Goal: Task Accomplishment & Management: Manage account settings

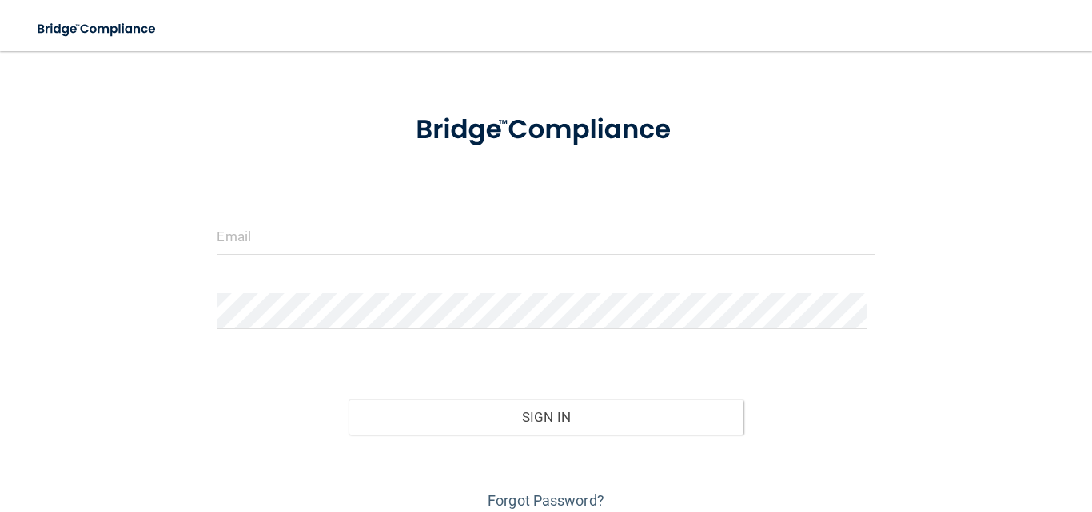
scroll to position [80, 0]
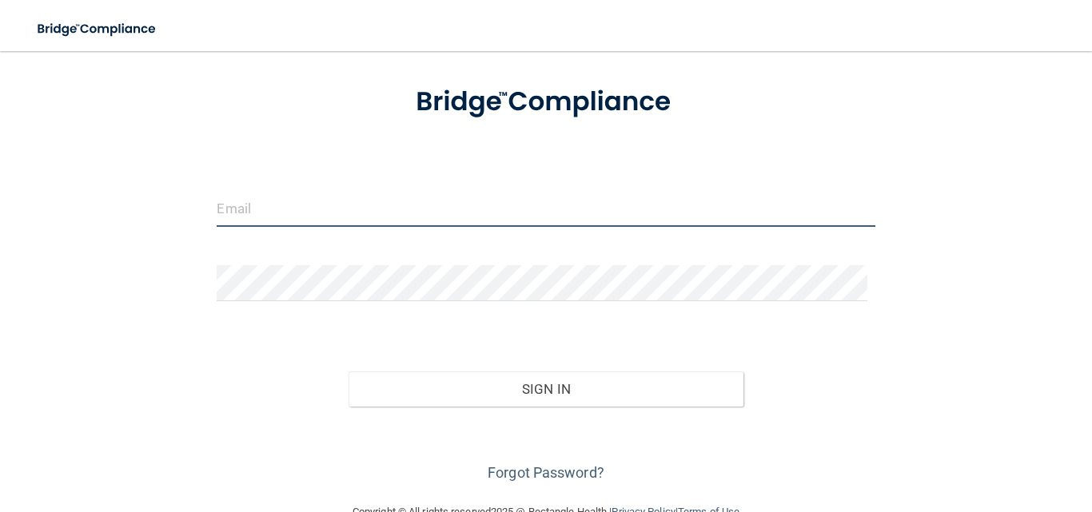
click at [368, 220] on input "email" at bounding box center [546, 209] width 658 height 36
type input "[EMAIL_ADDRESS][DOMAIN_NAME]"
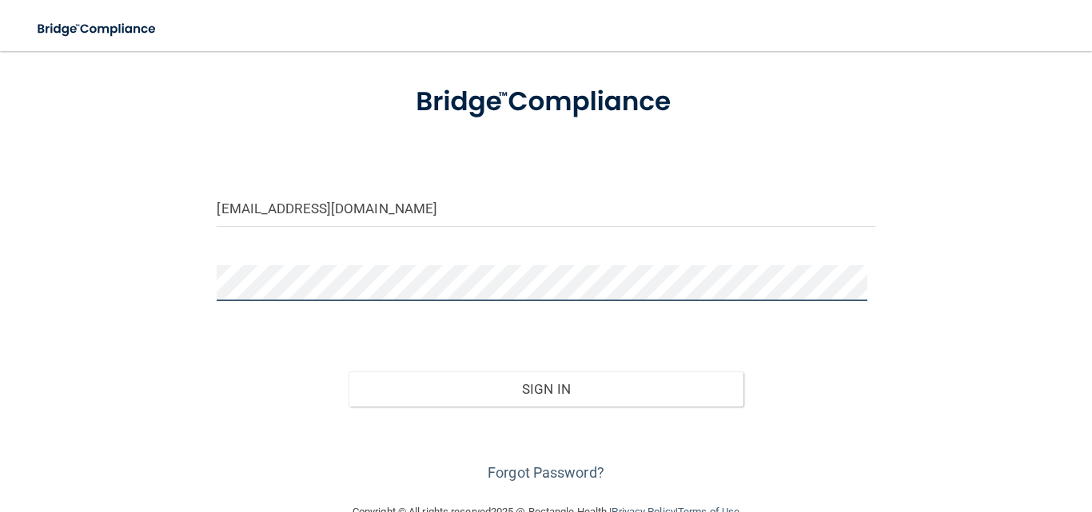
click at [348, 372] on button "Sign In" at bounding box center [545, 389] width 395 height 35
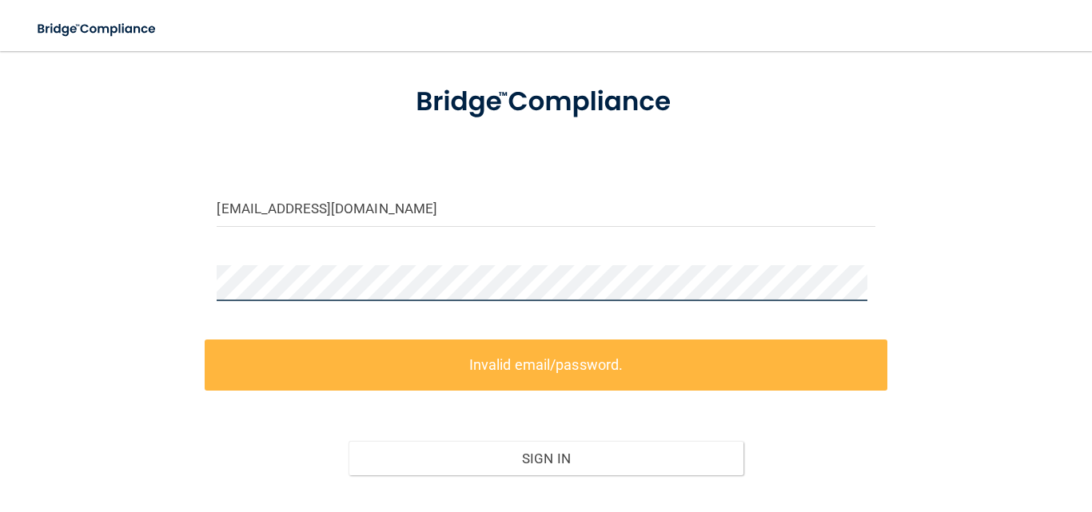
click at [164, 291] on div "[EMAIL_ADDRESS][DOMAIN_NAME] Invalid email/password. You don't have permission …" at bounding box center [546, 271] width 1028 height 568
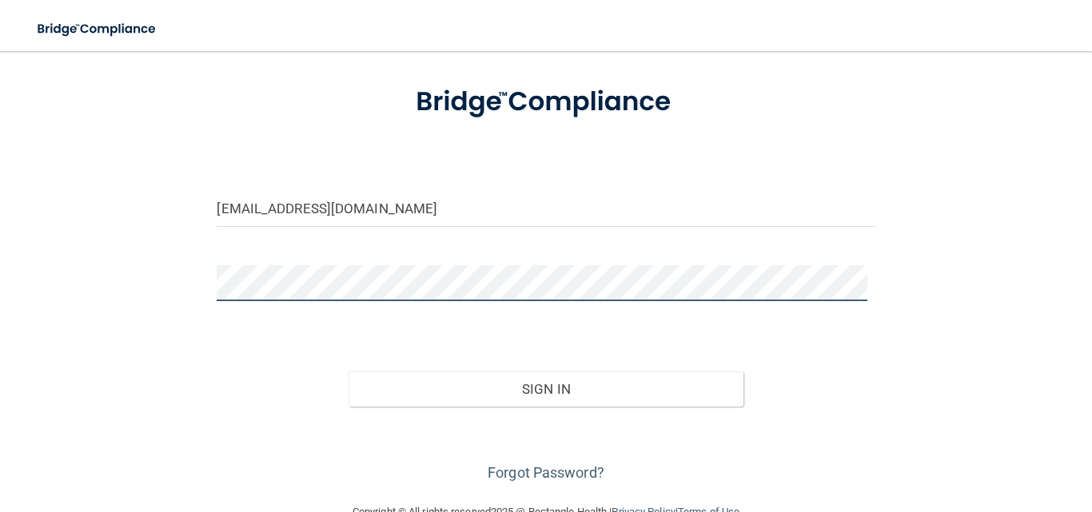
click at [348, 372] on button "Sign In" at bounding box center [545, 389] width 395 height 35
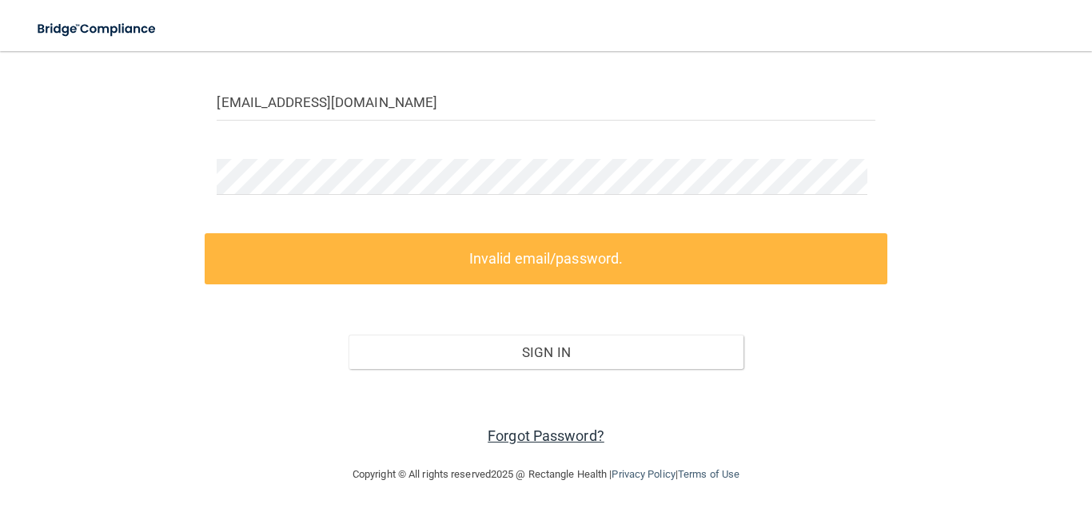
click at [564, 440] on link "Forgot Password?" at bounding box center [545, 436] width 117 height 17
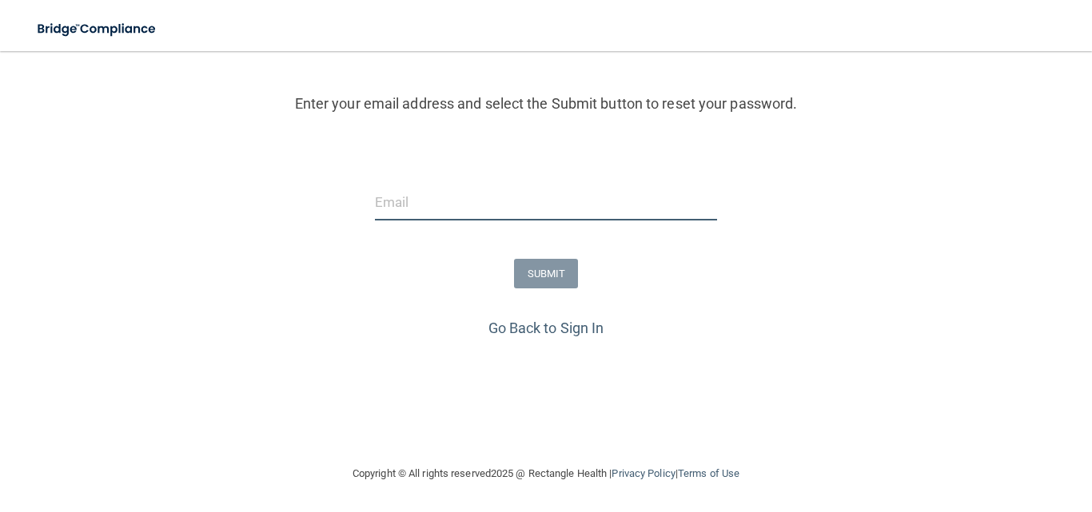
click at [457, 220] on input "email" at bounding box center [546, 203] width 343 height 36
type input "[EMAIL_ADDRESS][DOMAIN_NAME]"
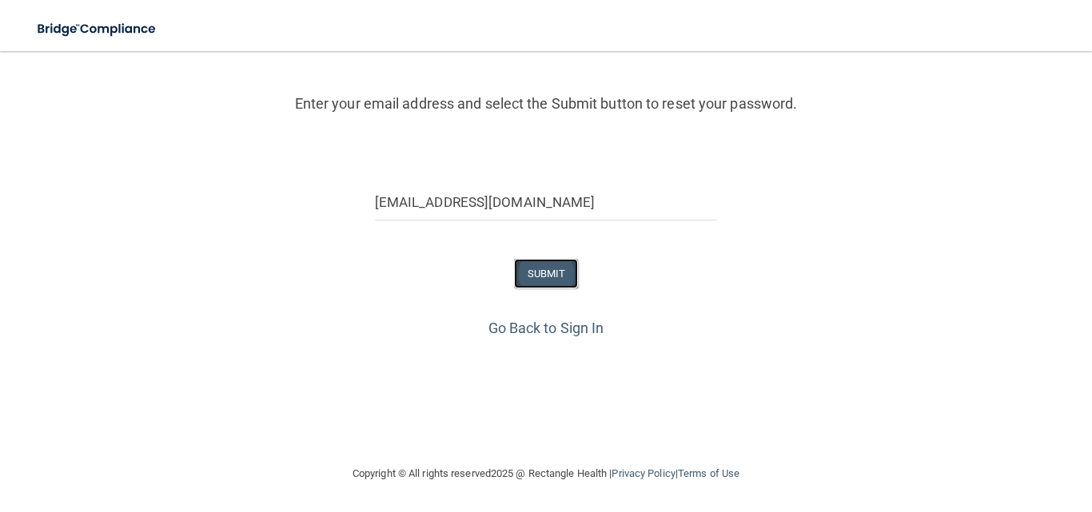
click at [514, 273] on button "SUBMIT" at bounding box center [546, 274] width 65 height 30
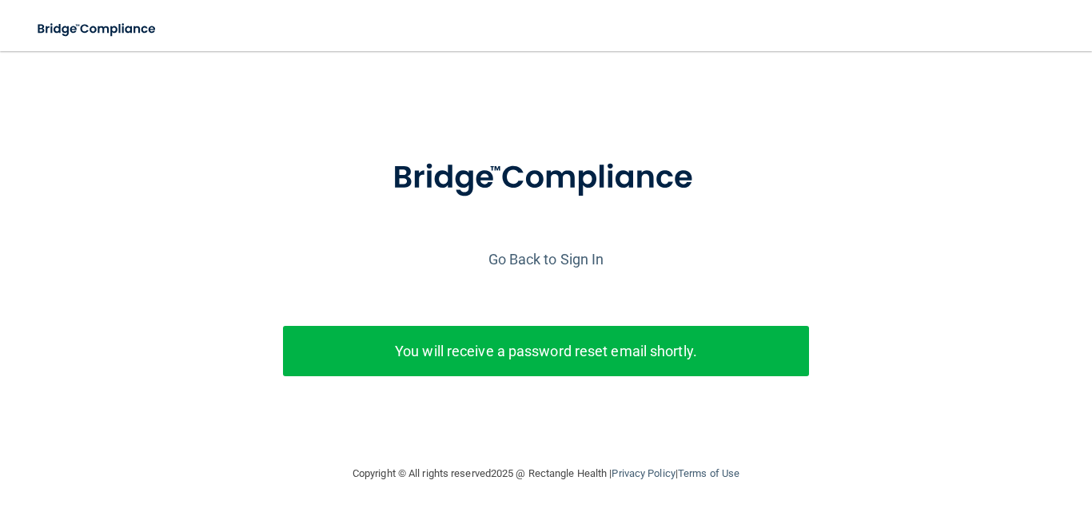
scroll to position [22, 0]
click at [545, 246] on div "Go Back to Sign In" at bounding box center [546, 259] width 1100 height 26
click at [547, 254] on link "Go Back to Sign In" at bounding box center [546, 259] width 116 height 17
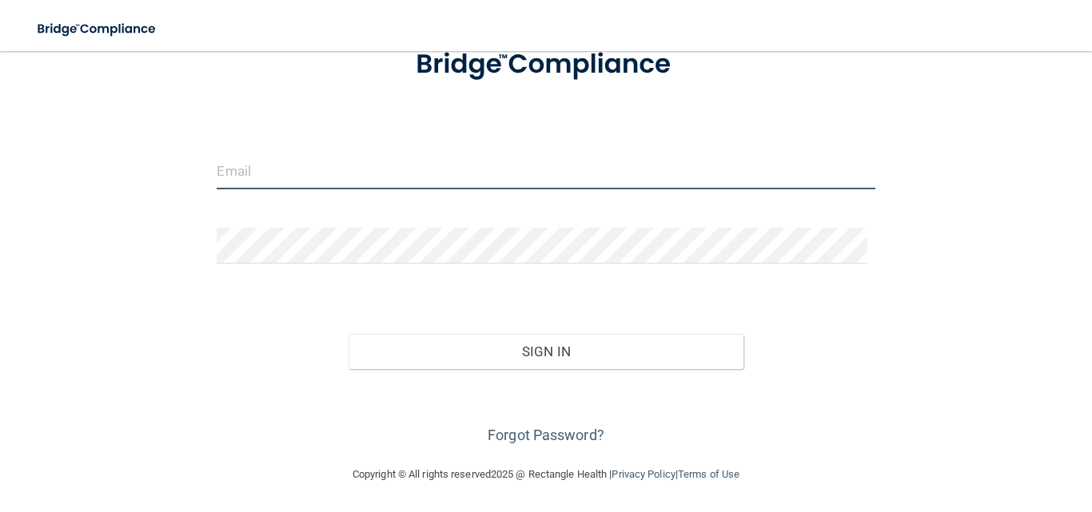
click at [470, 163] on input "email" at bounding box center [546, 171] width 658 height 36
type input "[EMAIL_ADDRESS][DOMAIN_NAME]"
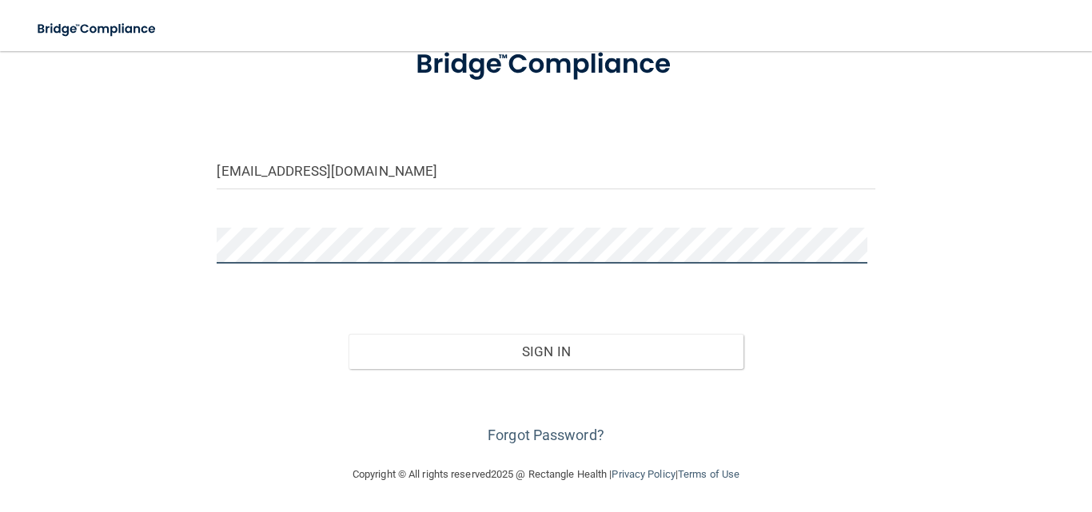
click at [348, 334] on button "Sign In" at bounding box center [545, 351] width 395 height 35
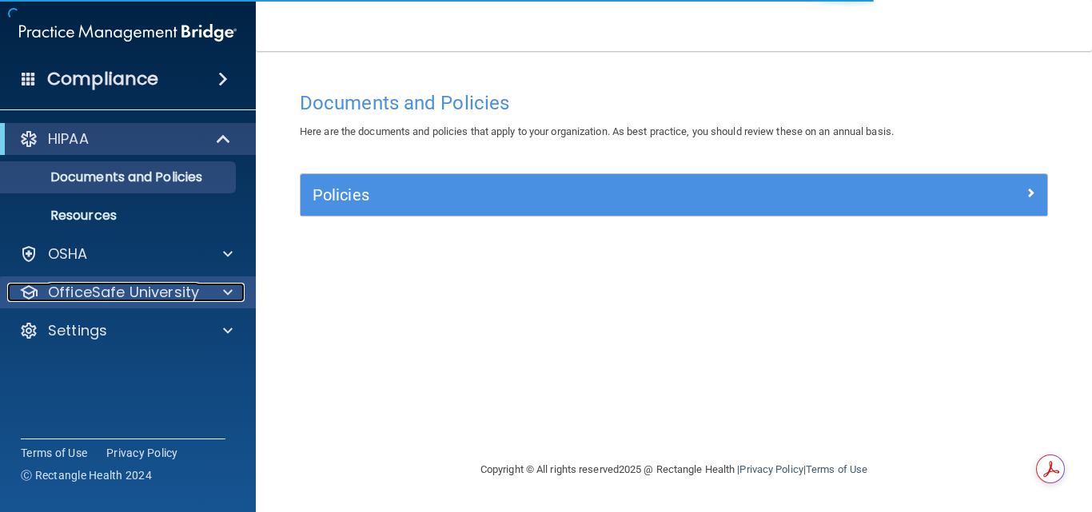
click at [197, 288] on p "OfficeSafe University" at bounding box center [123, 292] width 151 height 19
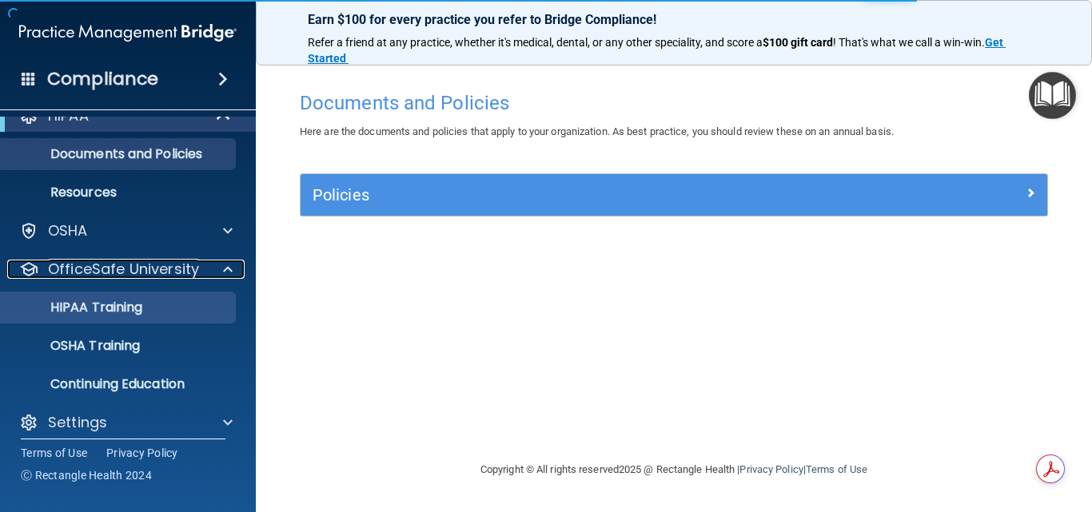
scroll to position [36, 0]
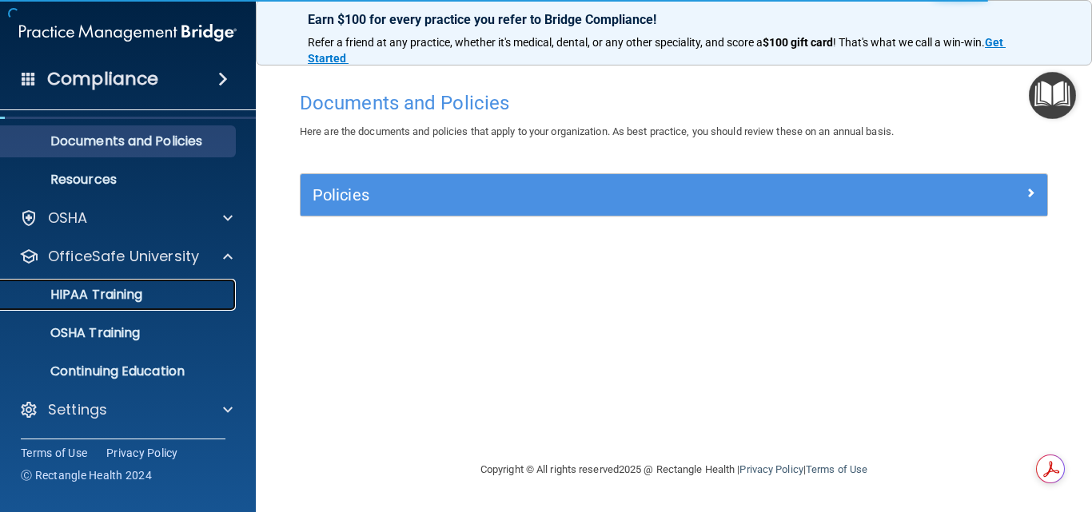
click at [149, 301] on div "HIPAA Training" at bounding box center [119, 295] width 218 height 16
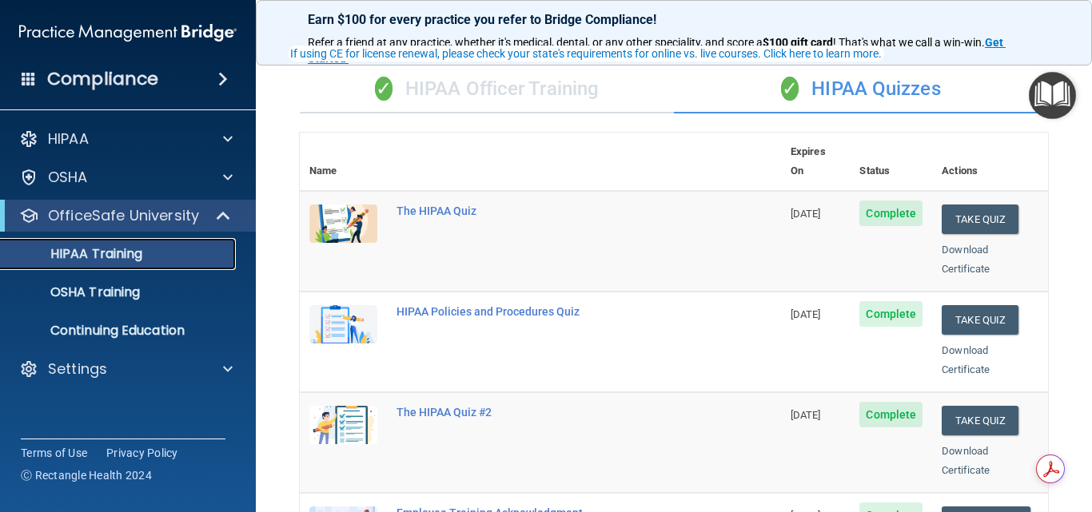
scroll to position [30, 0]
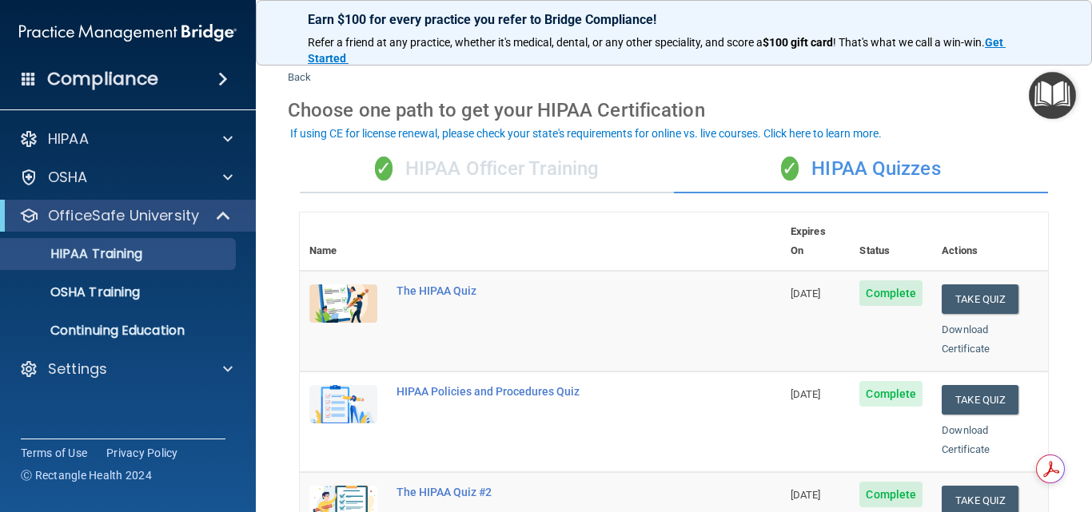
click at [544, 165] on div "✓ HIPAA Officer Training" at bounding box center [487, 169] width 374 height 48
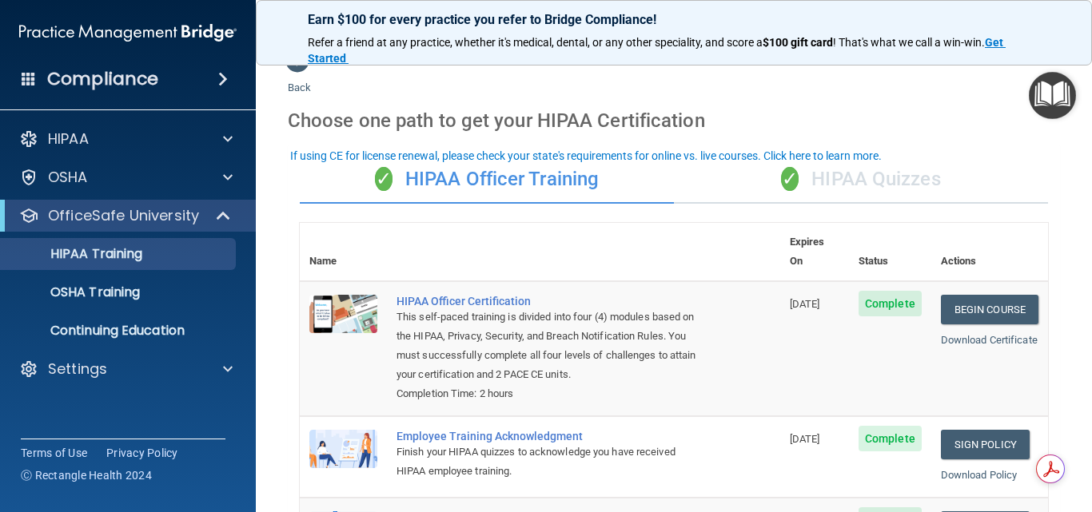
scroll to position [0, 0]
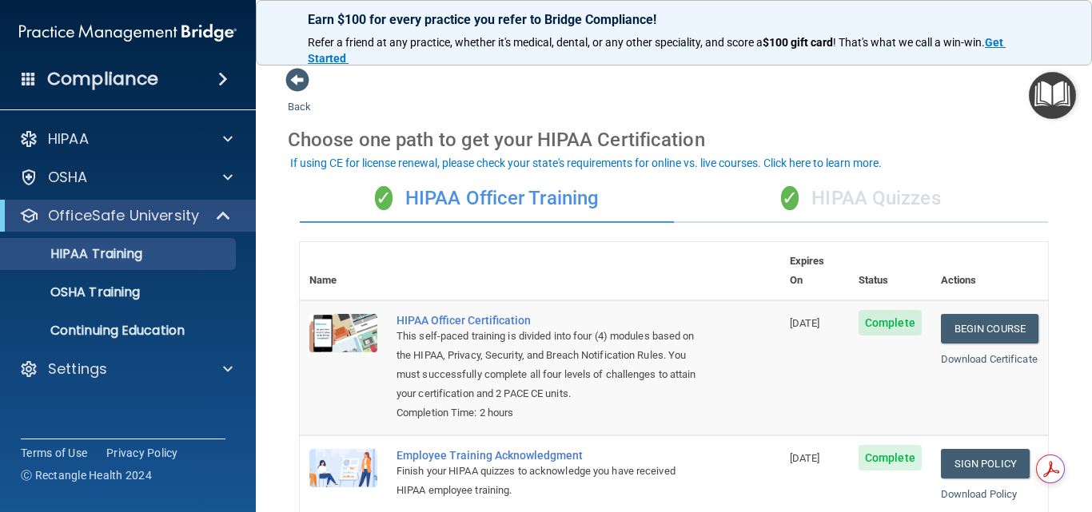
click at [834, 201] on div "✓ HIPAA Quizzes" at bounding box center [861, 199] width 374 height 48
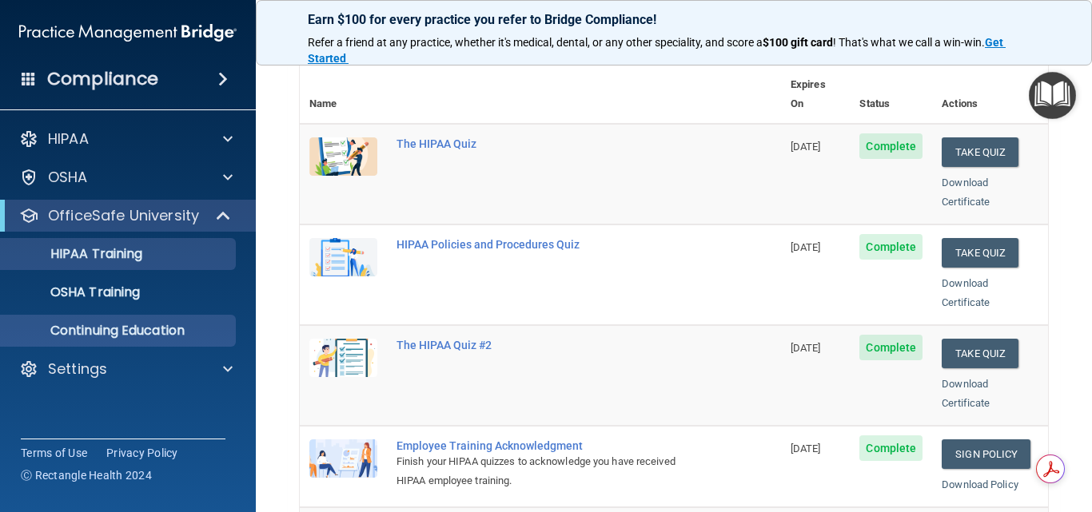
scroll to position [80, 0]
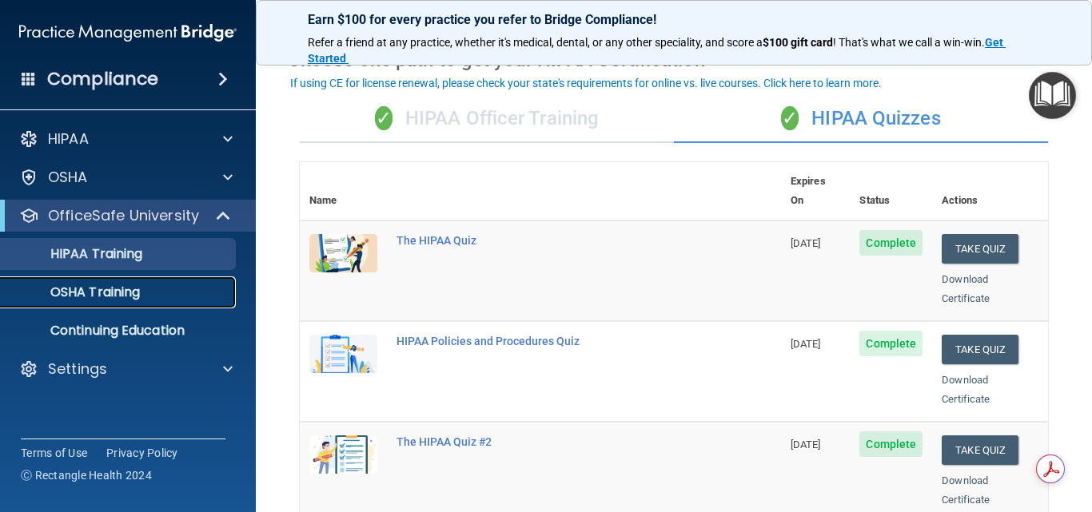
click at [147, 292] on div "OSHA Training" at bounding box center [119, 293] width 218 height 16
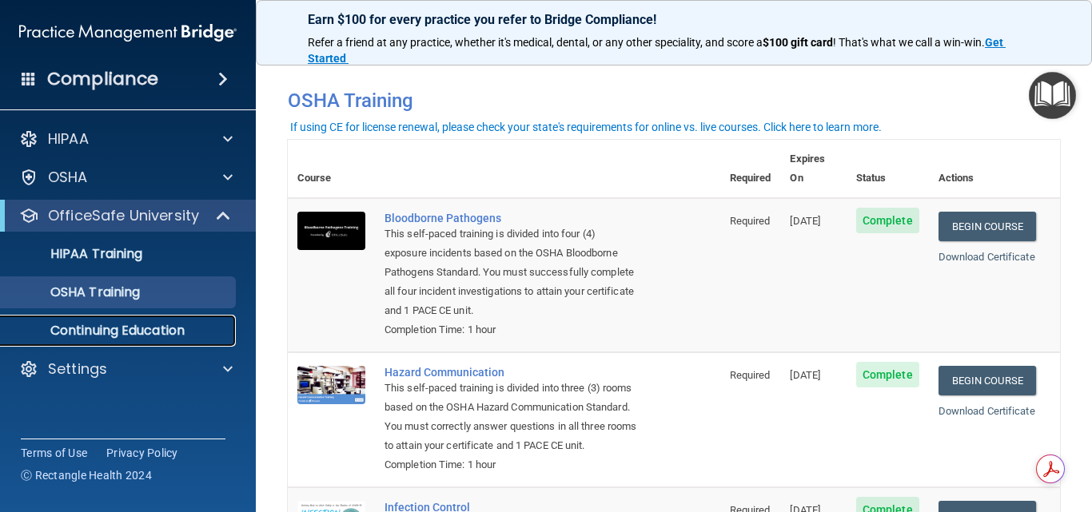
click at [184, 318] on link "Continuing Education" at bounding box center [110, 331] width 252 height 32
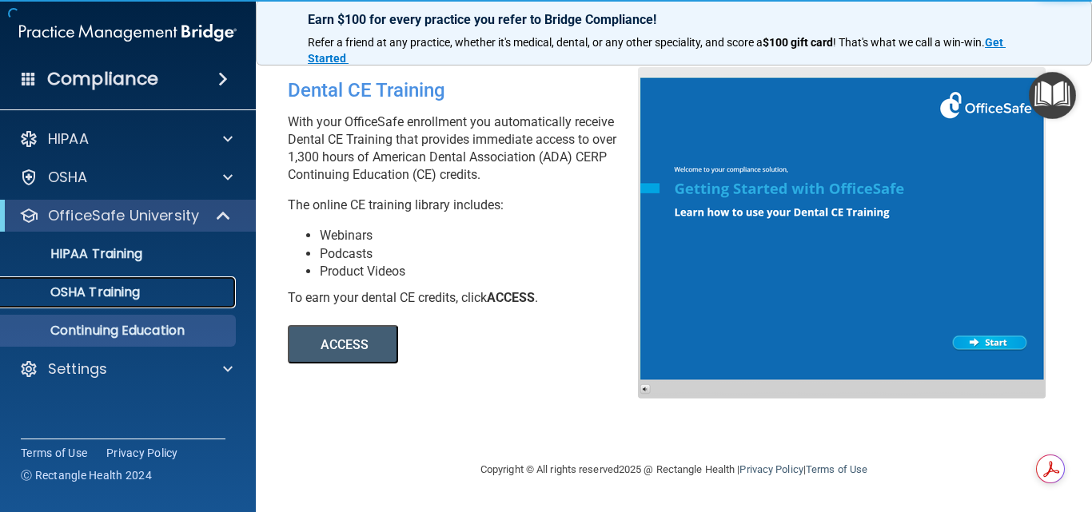
click at [185, 284] on link "OSHA Training" at bounding box center [110, 293] width 252 height 32
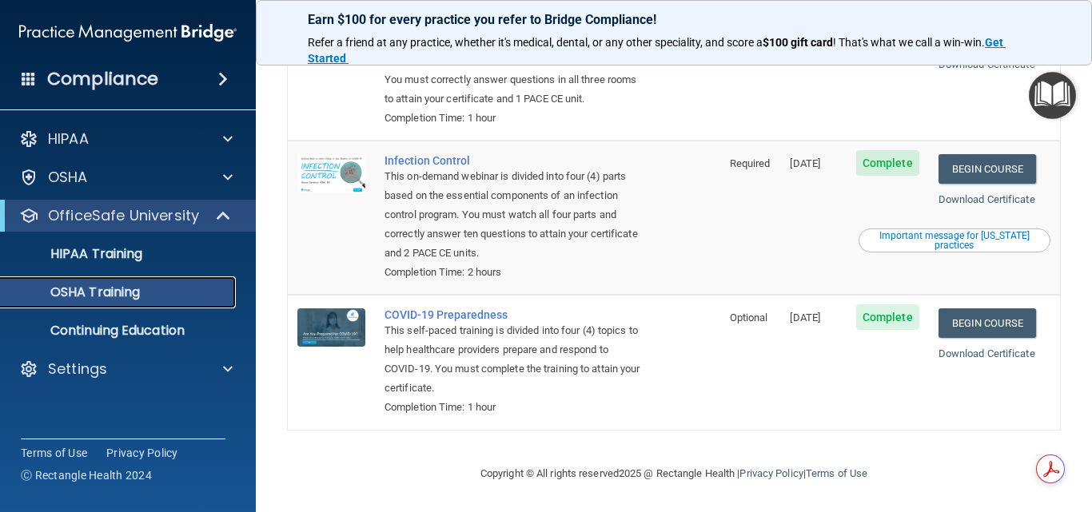
scroll to position [351, 0]
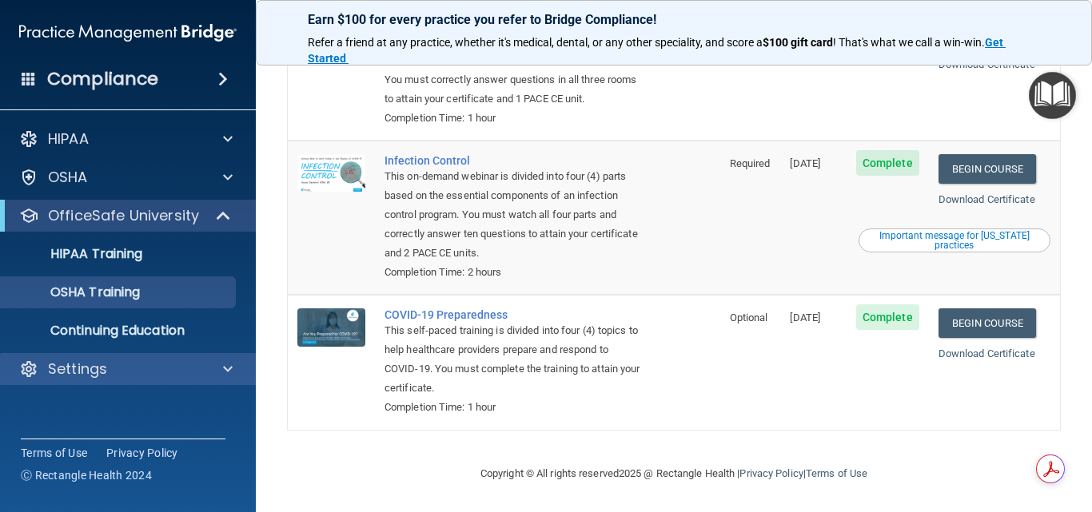
click at [83, 382] on div "Settings" at bounding box center [128, 369] width 257 height 32
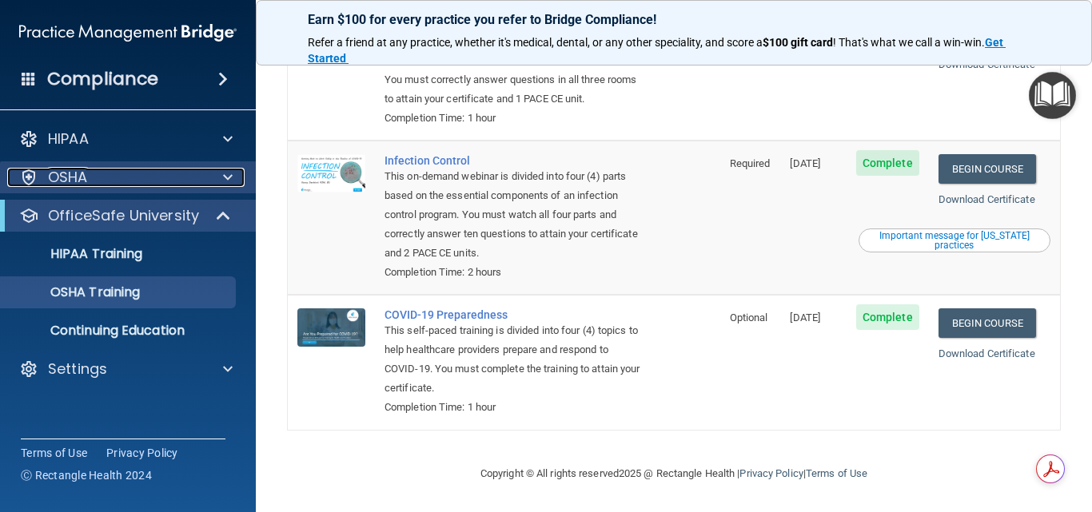
click at [98, 168] on div "OSHA" at bounding box center [106, 177] width 198 height 19
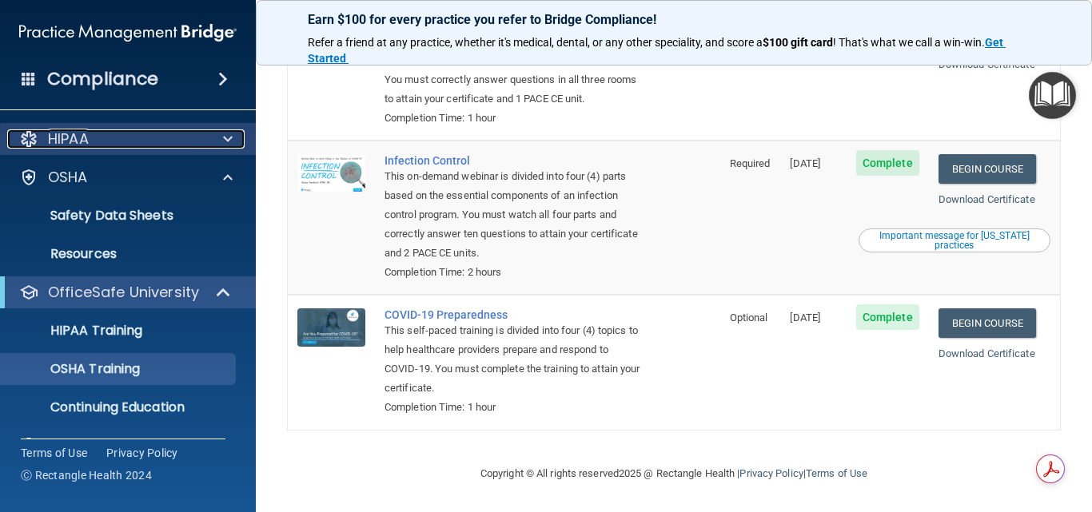
click at [107, 140] on div "HIPAA" at bounding box center [106, 138] width 198 height 19
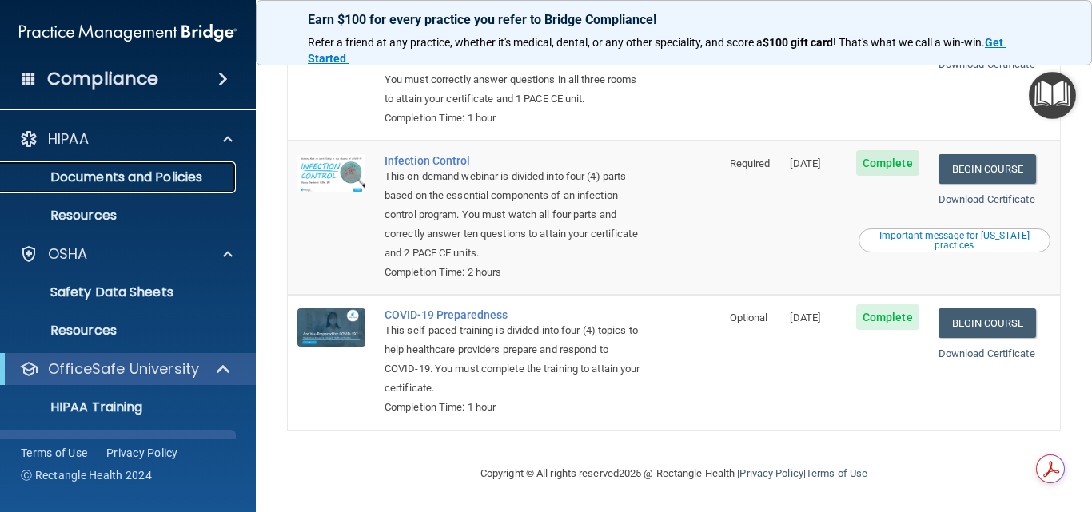
click at [134, 181] on p "Documents and Policies" at bounding box center [119, 177] width 218 height 16
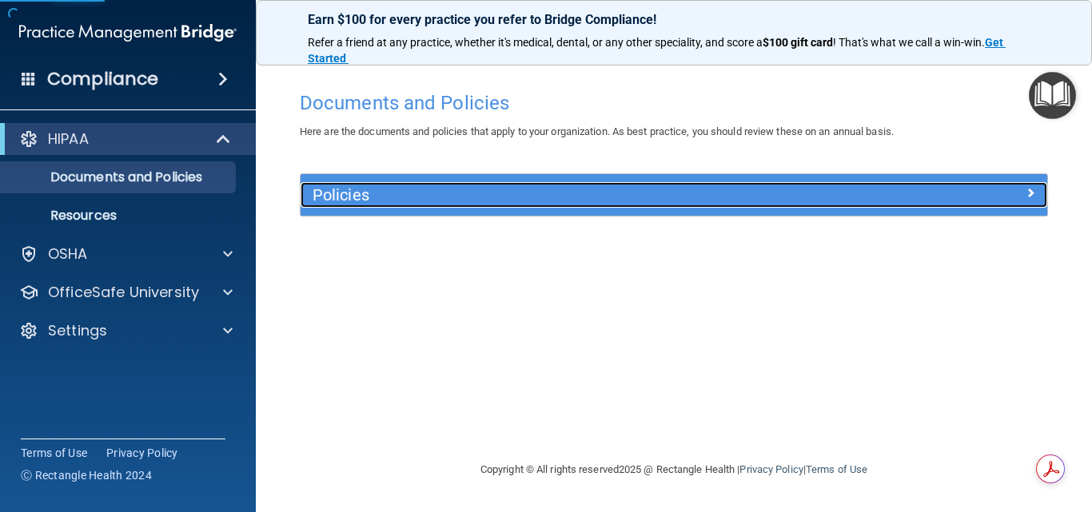
click at [410, 182] on div "Policies" at bounding box center [580, 195] width 560 height 26
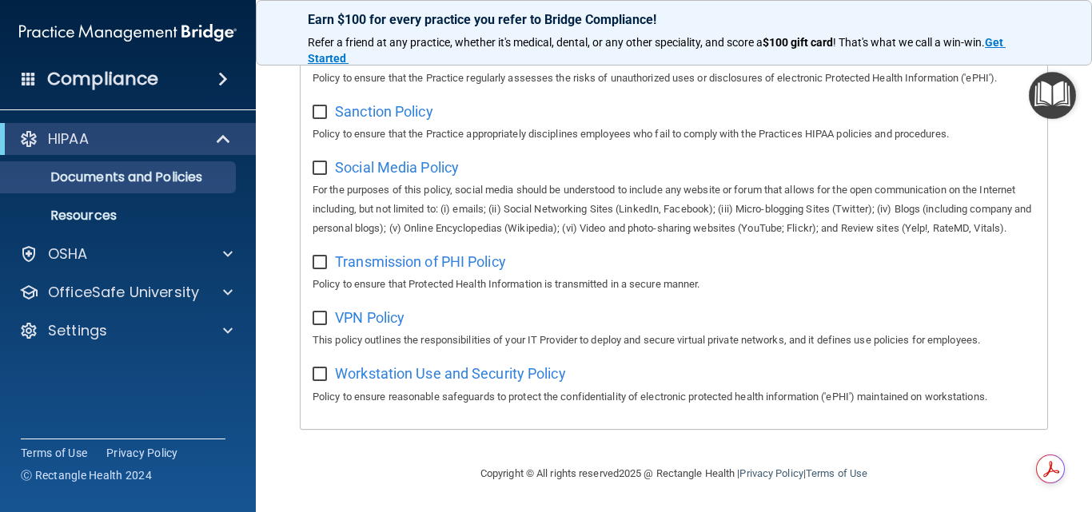
scroll to position [1244, 0]
click at [145, 213] on p "Resources" at bounding box center [119, 216] width 218 height 16
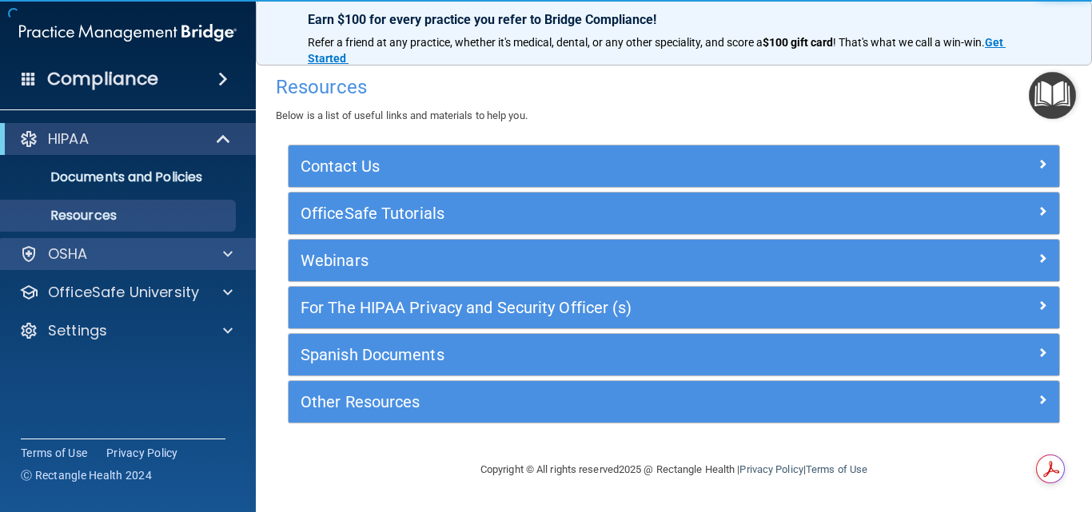
click at [133, 243] on div "OSHA" at bounding box center [128, 254] width 257 height 32
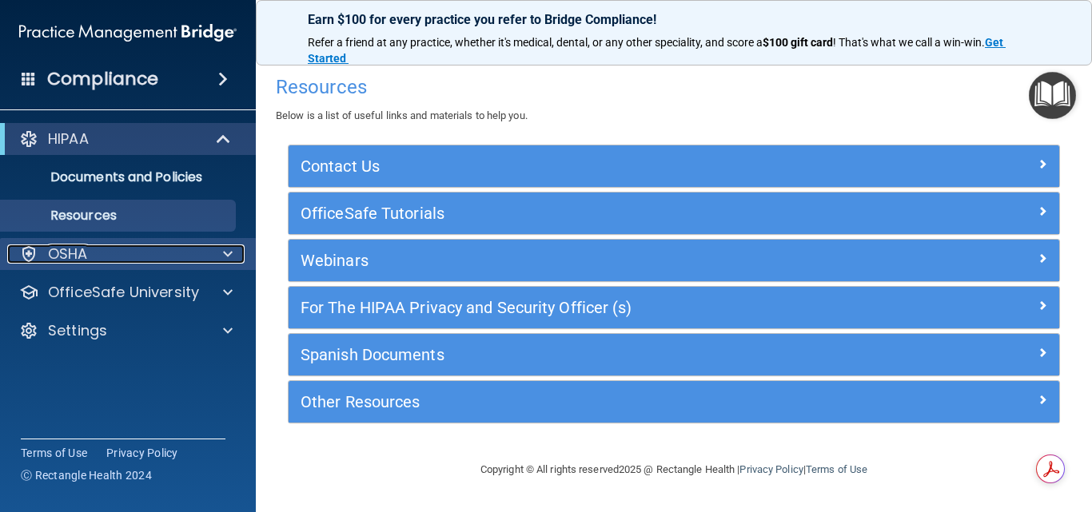
click at [214, 246] on div at bounding box center [225, 254] width 40 height 19
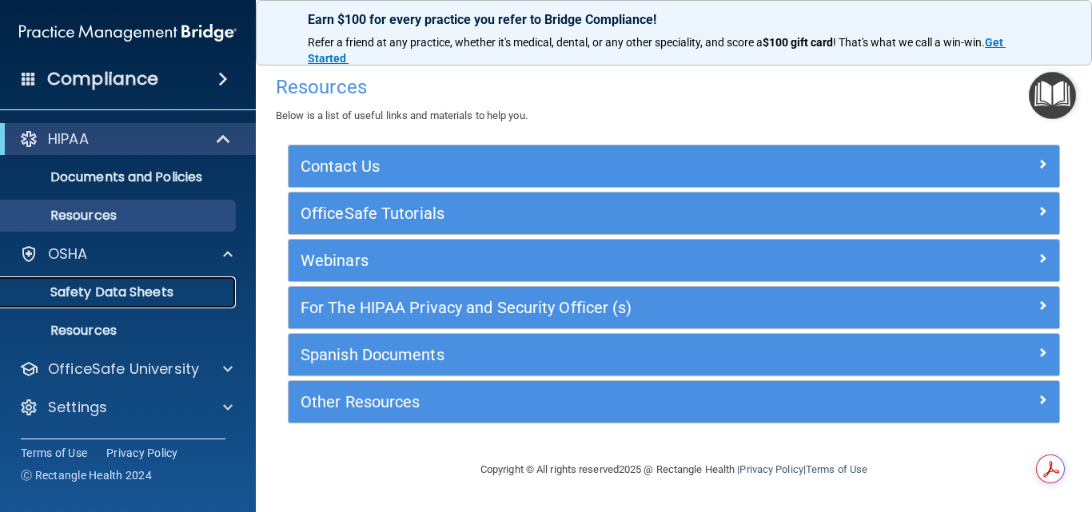
click at [197, 293] on p "Safety Data Sheets" at bounding box center [119, 293] width 218 height 16
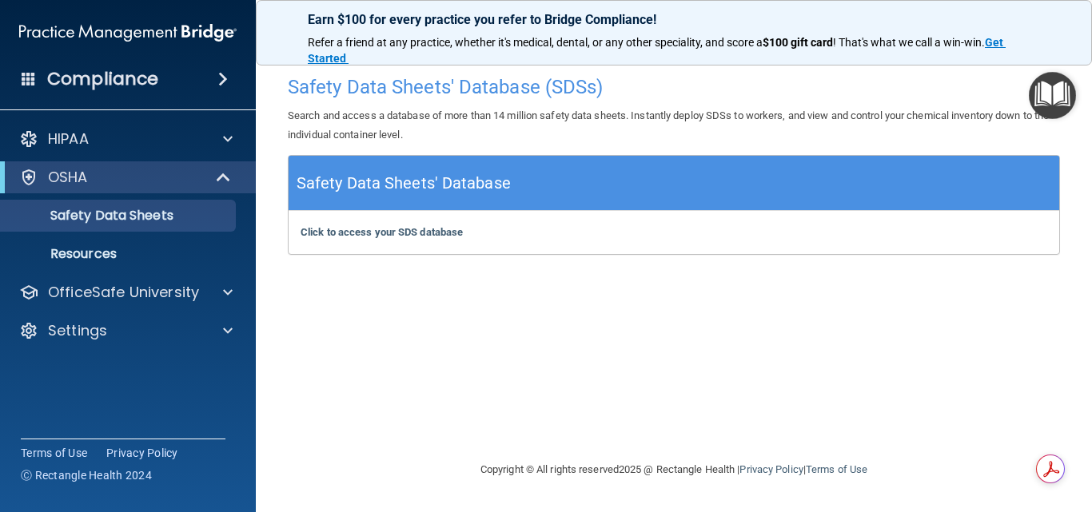
click at [195, 165] on div "OSHA" at bounding box center [128, 177] width 256 height 32
click at [224, 179] on span at bounding box center [225, 177] width 14 height 19
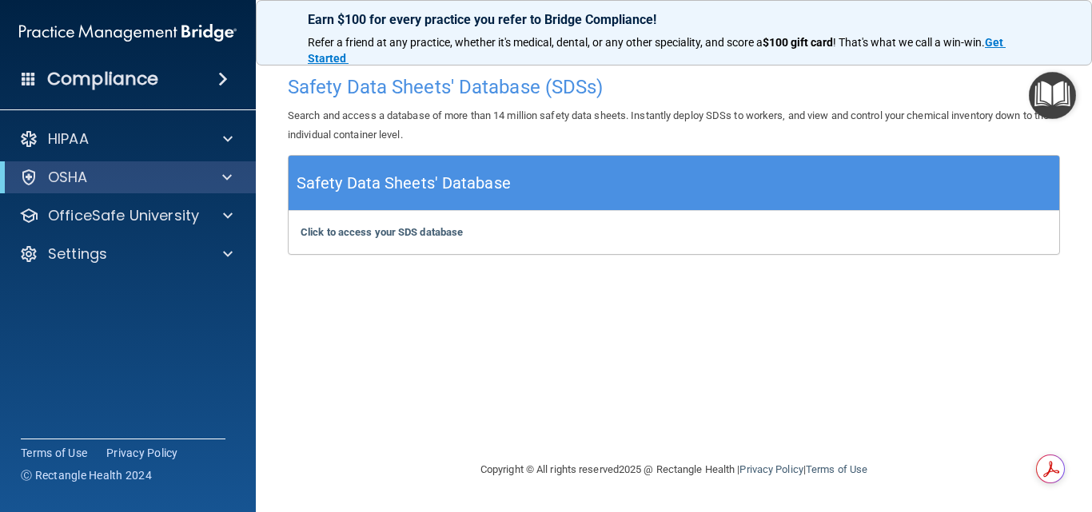
click at [227, 66] on div "Compliance" at bounding box center [128, 79] width 256 height 35
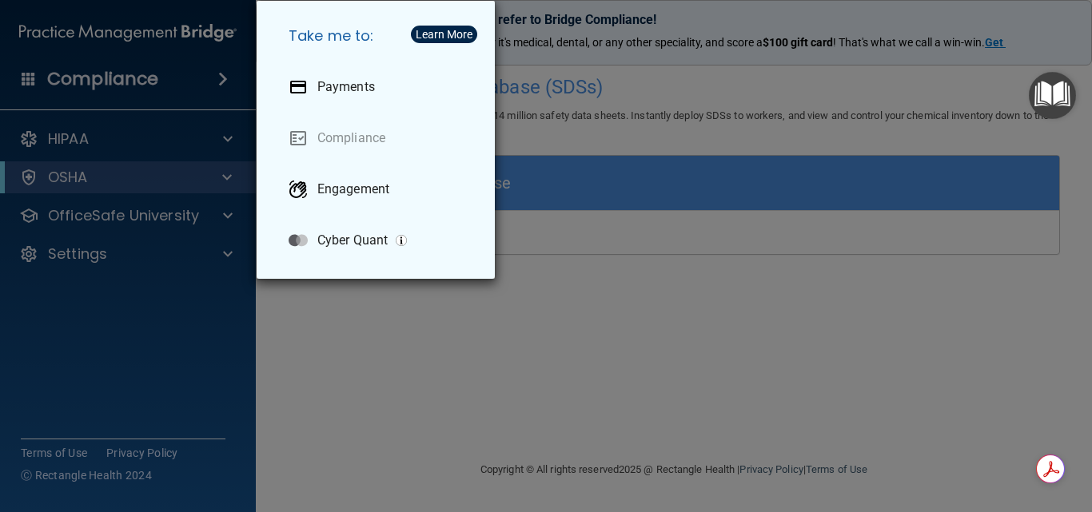
click at [554, 237] on div "Take me to: Payments Compliance Engagement Cyber Quant" at bounding box center [546, 256] width 1092 height 512
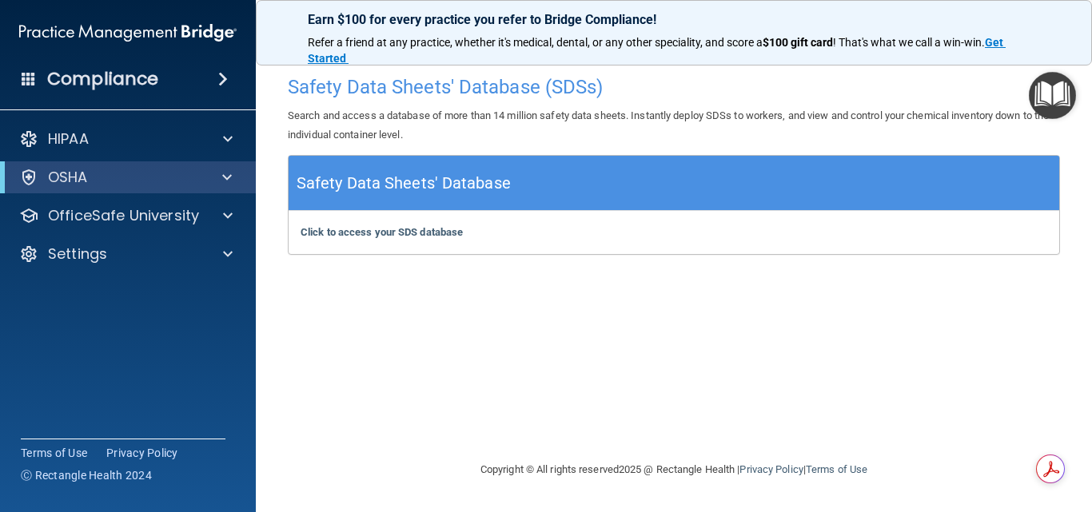
click at [111, 78] on h4 "Compliance" at bounding box center [102, 79] width 111 height 22
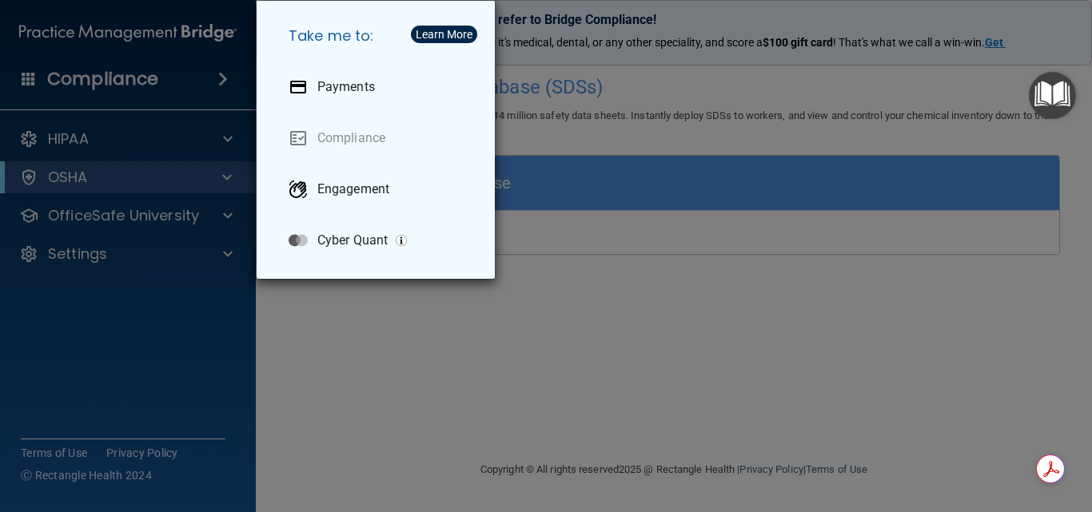
click at [113, 83] on div "Take me to: Payments Compliance Engagement Cyber Quant" at bounding box center [546, 256] width 1092 height 512
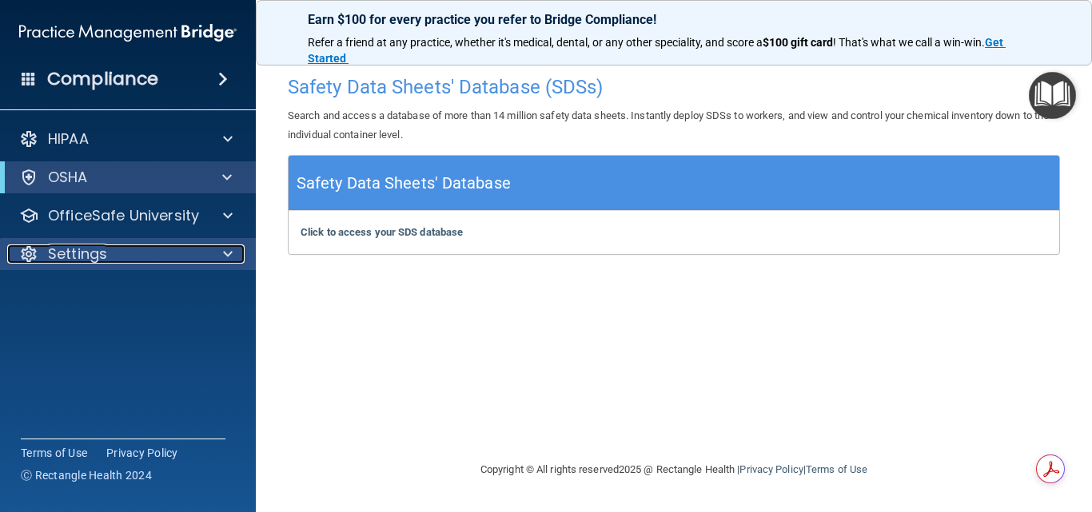
click at [96, 261] on p "Settings" at bounding box center [77, 254] width 59 height 19
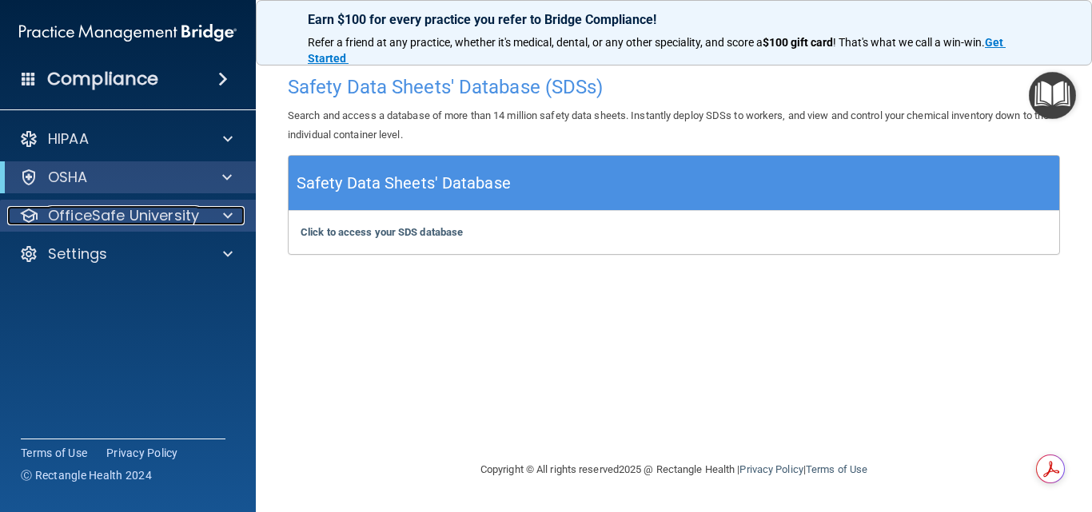
click at [97, 208] on p "OfficeSafe University" at bounding box center [123, 215] width 151 height 19
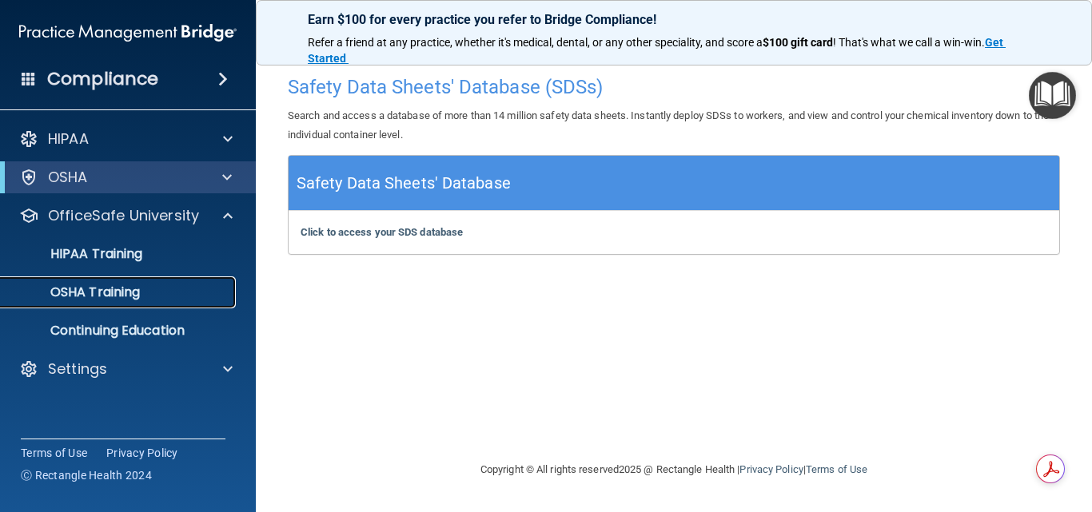
click at [84, 281] on link "OSHA Training" at bounding box center [110, 293] width 252 height 32
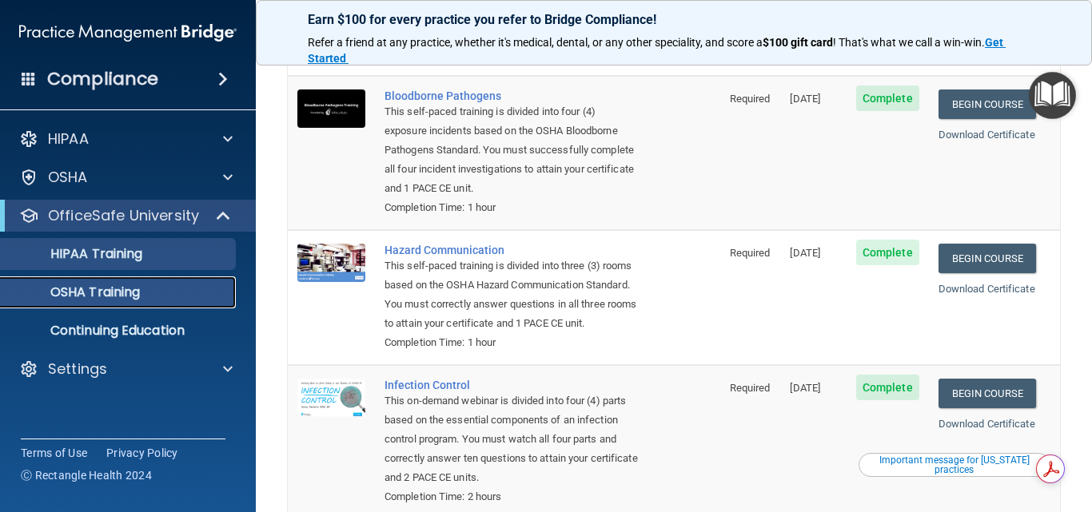
scroll to position [111, 0]
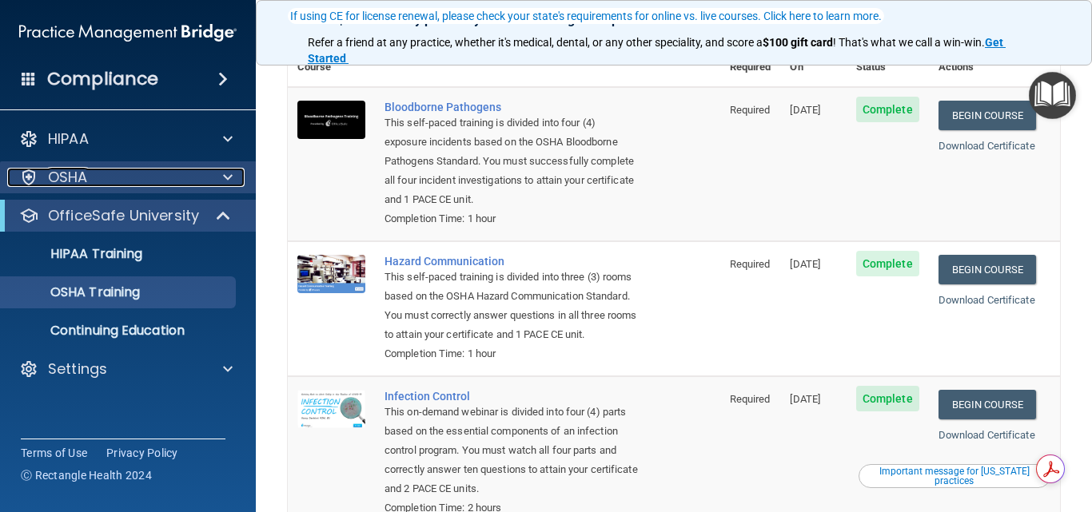
click at [76, 173] on p "OSHA" at bounding box center [68, 177] width 40 height 19
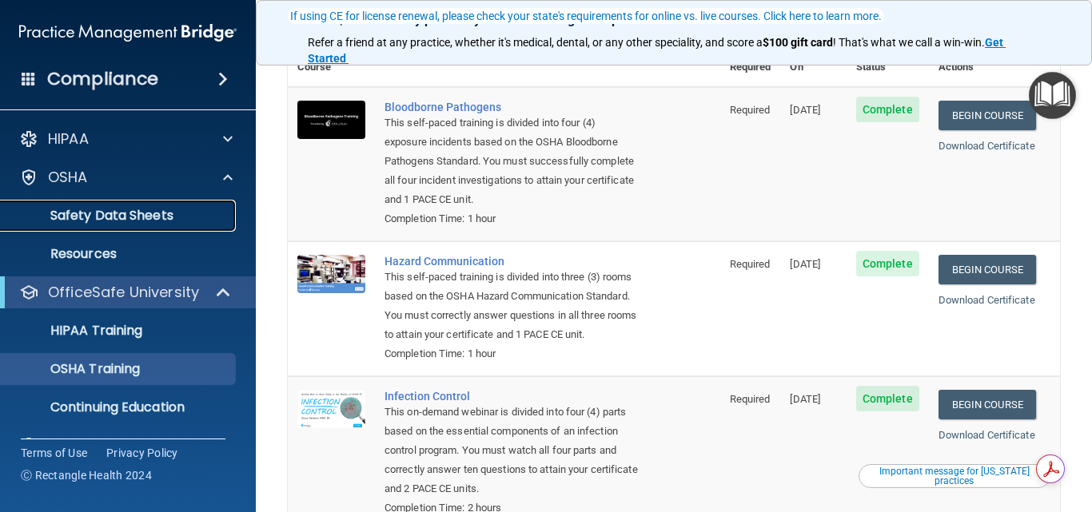
click at [92, 228] on link "Safety Data Sheets" at bounding box center [110, 216] width 252 height 32
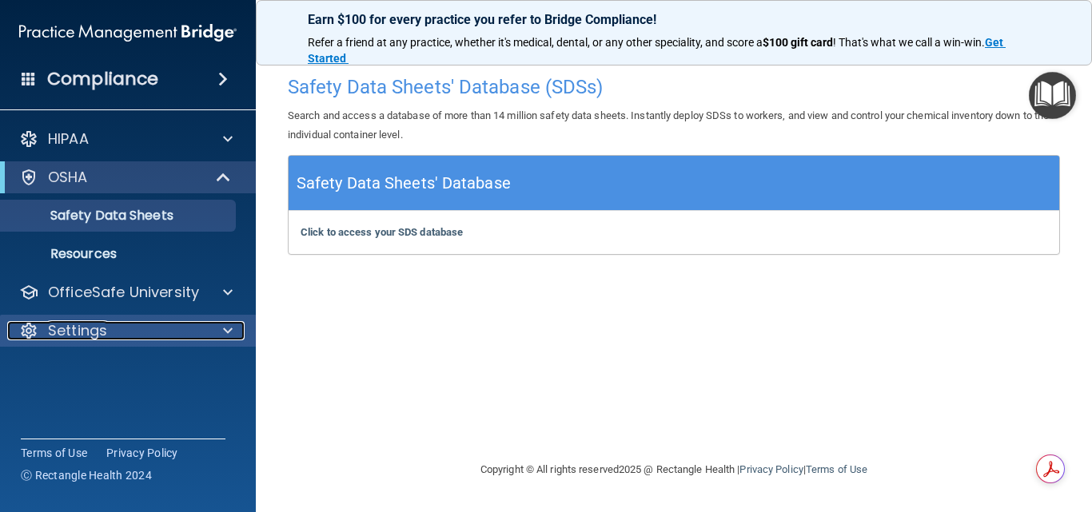
click at [162, 332] on div "Settings" at bounding box center [106, 330] width 198 height 19
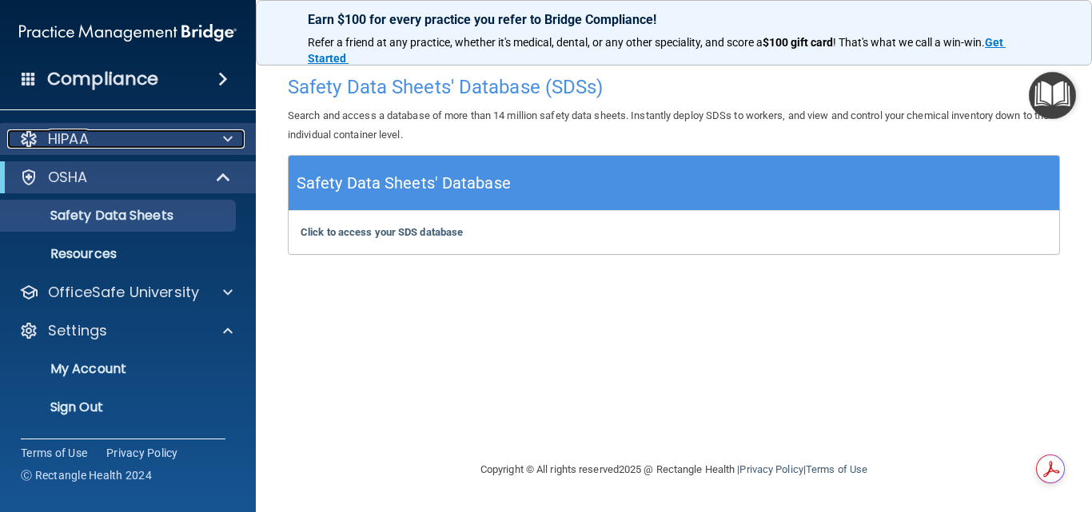
click at [105, 137] on div "HIPAA" at bounding box center [106, 138] width 198 height 19
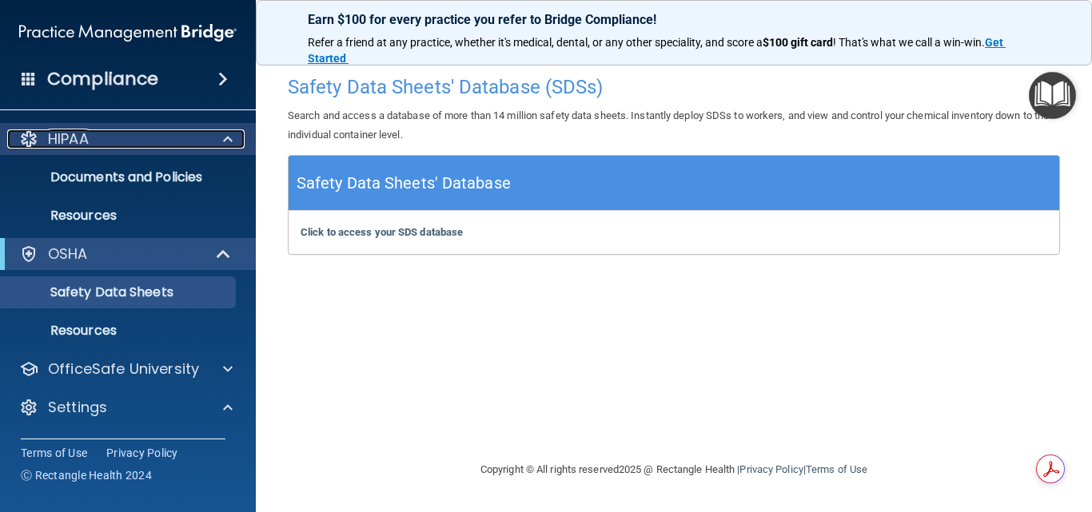
click at [74, 130] on p "HIPAA" at bounding box center [68, 138] width 41 height 19
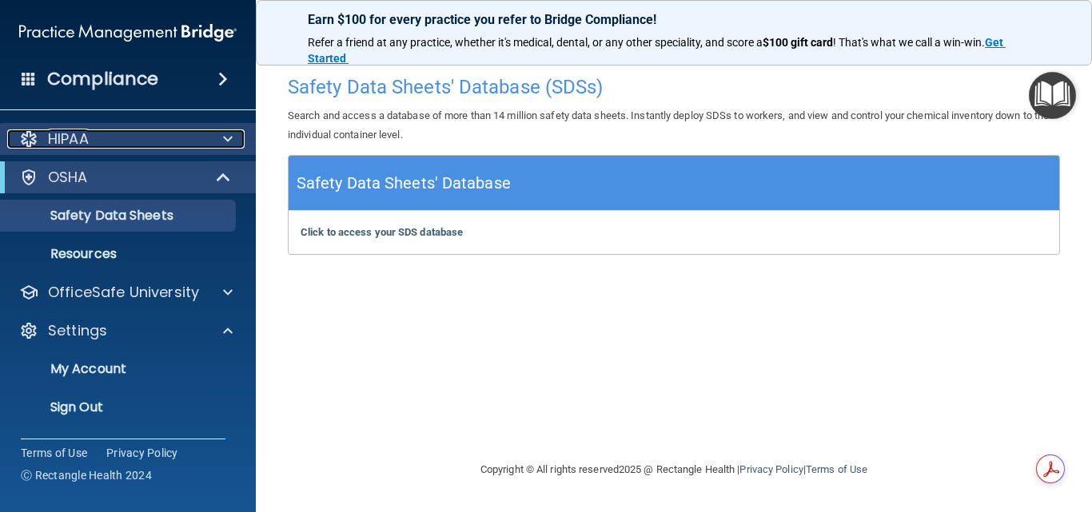
click at [88, 131] on p "HIPAA" at bounding box center [68, 138] width 41 height 19
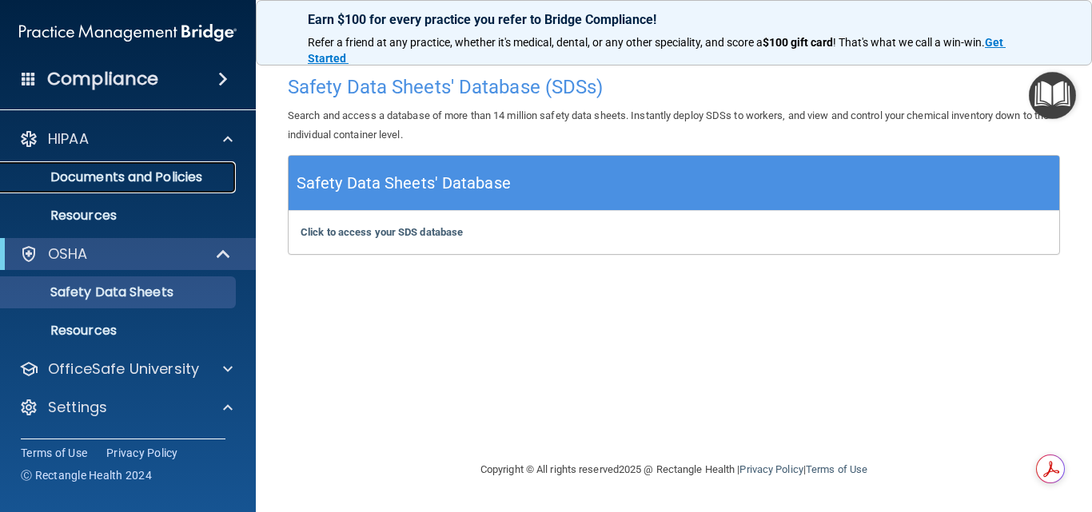
click at [99, 171] on p "Documents and Policies" at bounding box center [119, 177] width 218 height 16
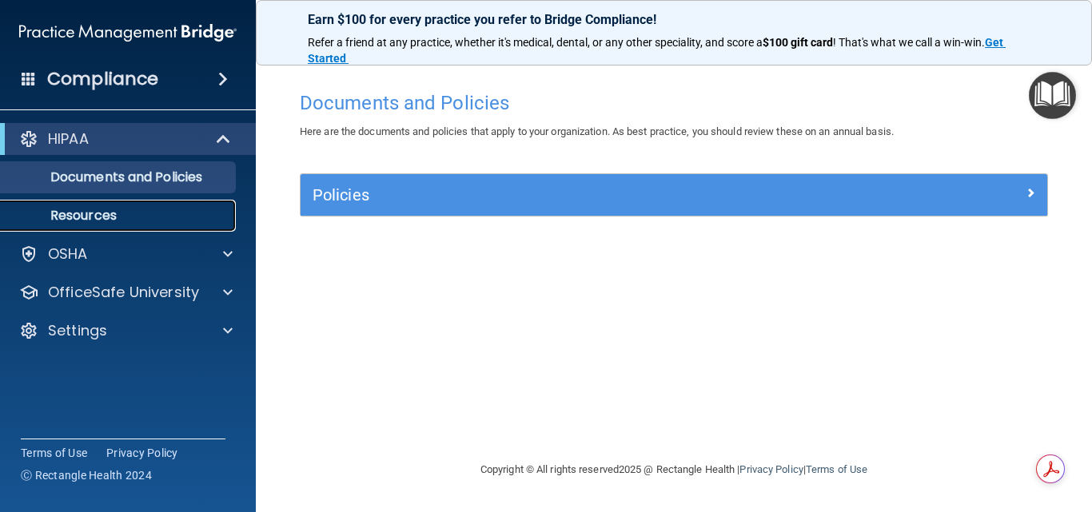
click at [113, 213] on p "Resources" at bounding box center [119, 216] width 218 height 16
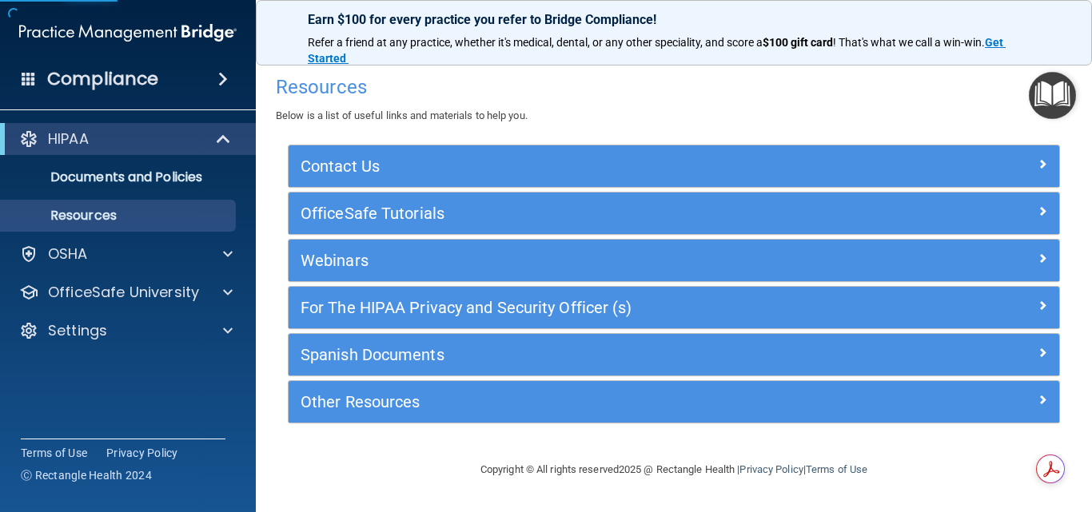
click at [106, 193] on ul "Documents and Policies Report an Incident Business Associates Emergency Plannin…" at bounding box center [128, 193] width 289 height 77
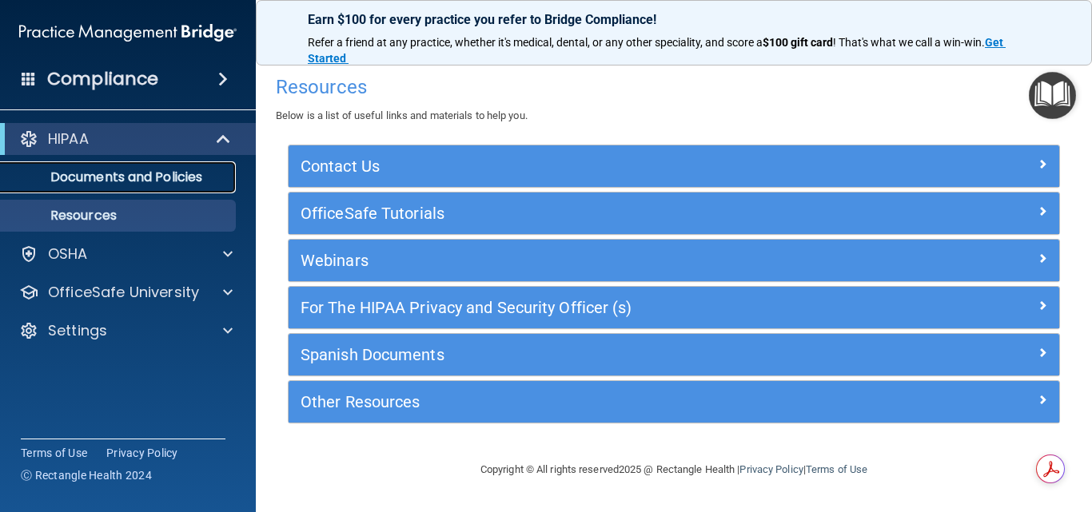
click at [106, 181] on p "Documents and Policies" at bounding box center [119, 177] width 218 height 16
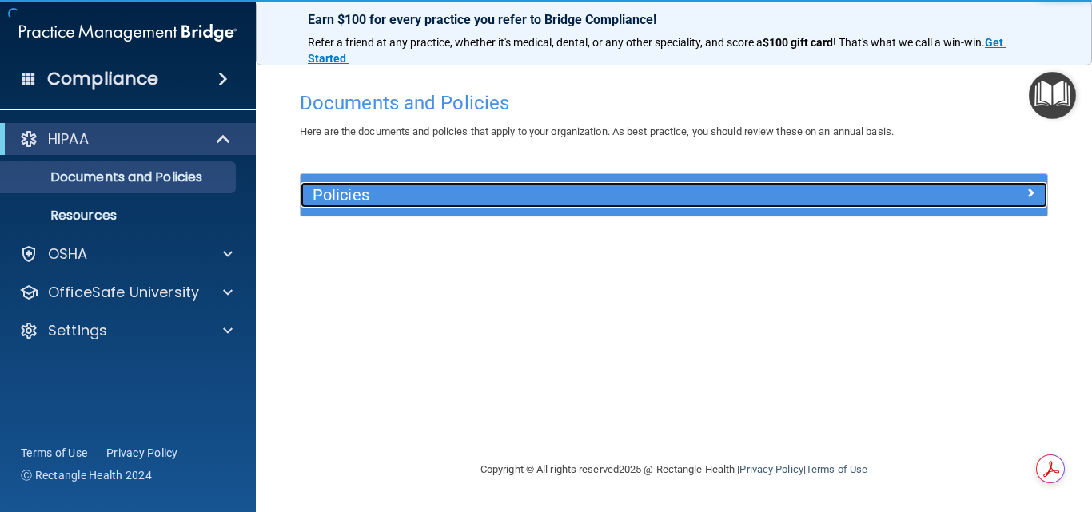
click at [325, 200] on h5 "Policies" at bounding box center [580, 195] width 536 height 18
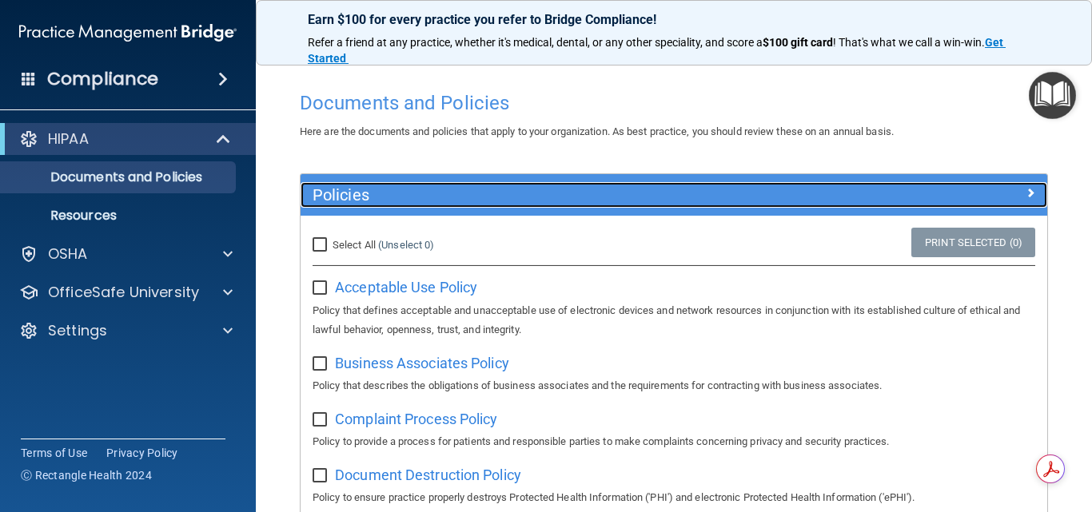
click at [325, 199] on h5 "Policies" at bounding box center [580, 195] width 536 height 18
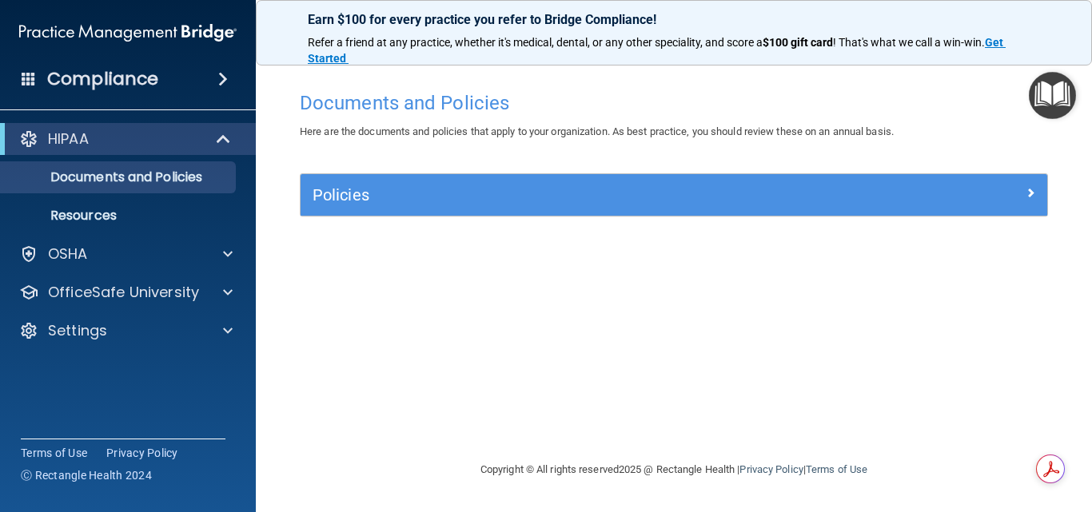
click at [122, 77] on h4 "Compliance" at bounding box center [102, 79] width 111 height 22
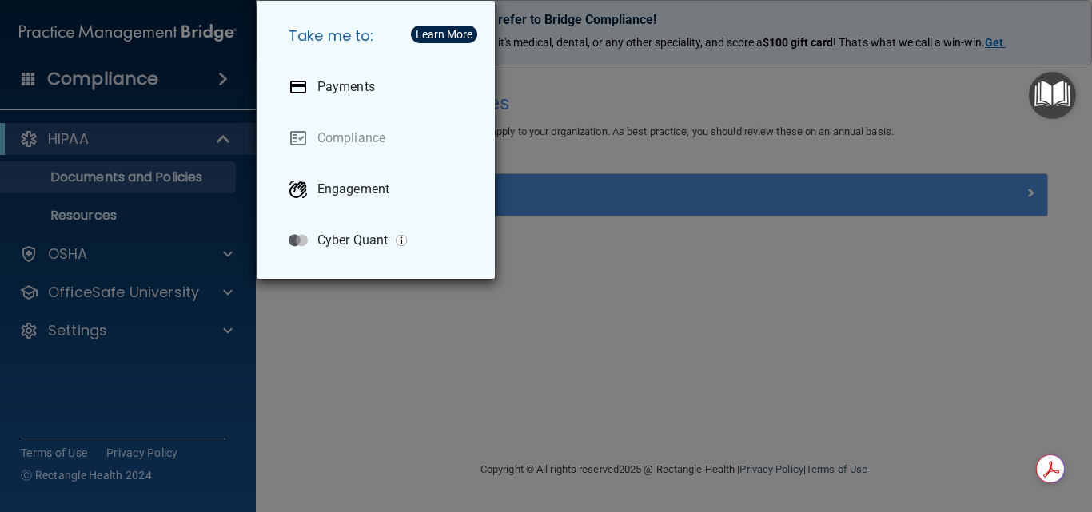
click at [153, 83] on div "Take me to: Payments Compliance Engagement Cyber Quant" at bounding box center [546, 256] width 1092 height 512
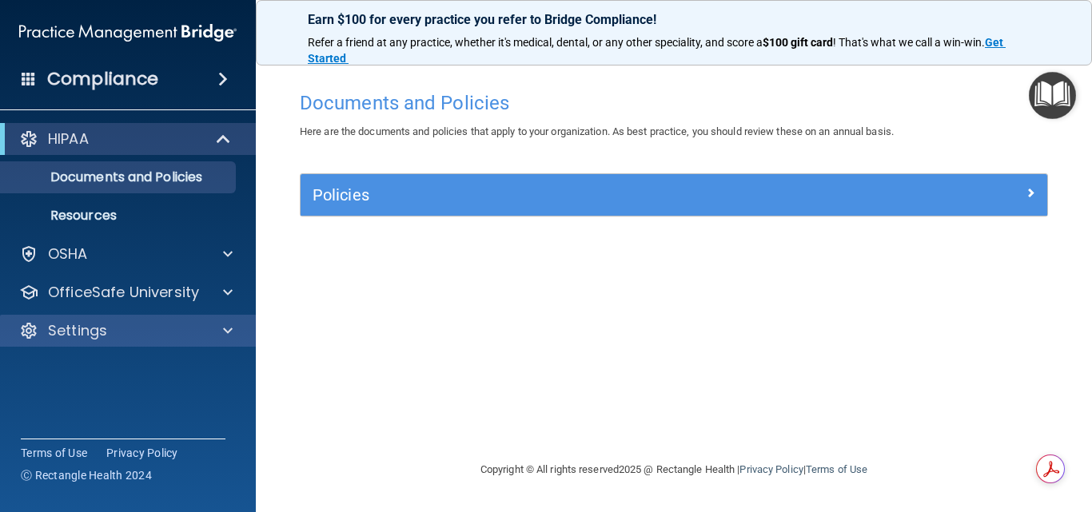
drag, startPoint x: 127, startPoint y: 361, endPoint x: 128, endPoint y: 328, distance: 33.6
click at [127, 359] on div "Compliance HIPAA Documents and Policies Report an Incident Business Associates …" at bounding box center [128, 256] width 256 height 512
click at [128, 324] on div "Settings" at bounding box center [106, 330] width 198 height 19
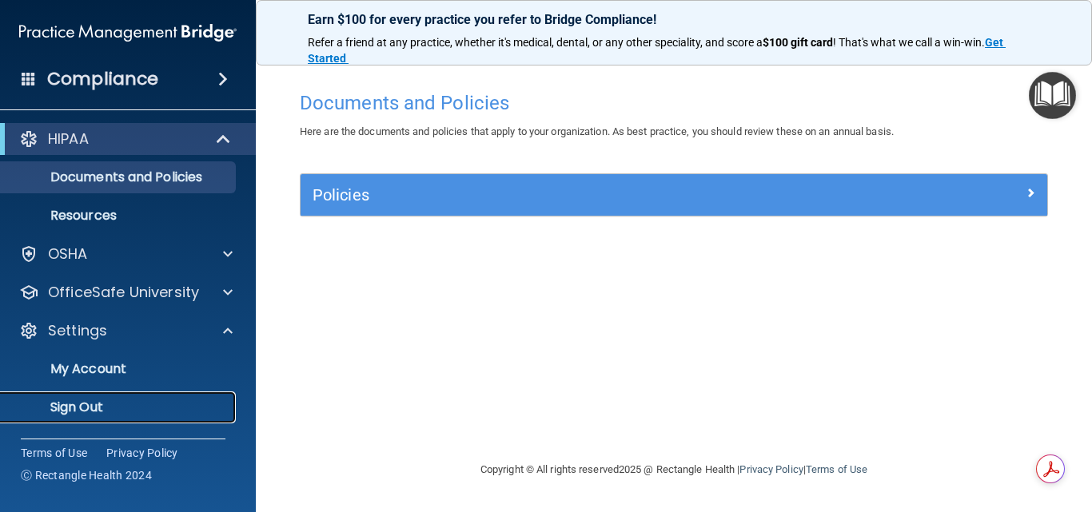
click at [79, 404] on p "Sign Out" at bounding box center [119, 408] width 218 height 16
